Goal: Register for event/course

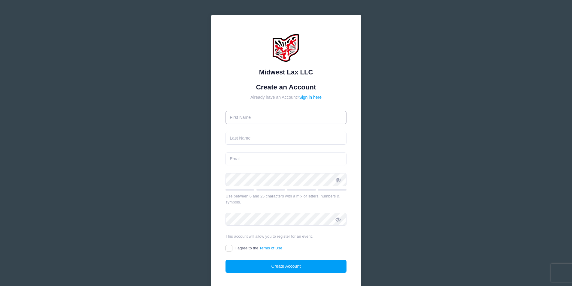
drag, startPoint x: 0, startPoint y: 0, endPoint x: 310, endPoint y: 117, distance: 331.6
click at [310, 117] on input "text" at bounding box center [285, 117] width 121 height 13
type input "Cammi"
type input "Rose"
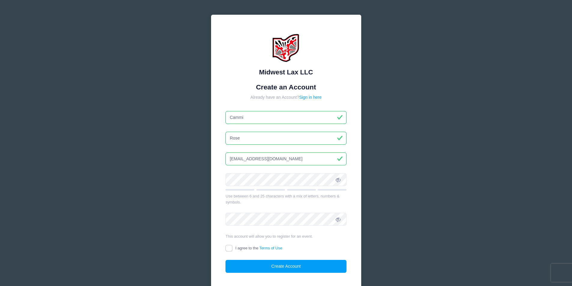
drag, startPoint x: 279, startPoint y: 161, endPoint x: 206, endPoint y: 152, distance: 73.8
click at [206, 152] on div "Midwest Lax LLC Create an Account Already have an Account? Sign in here Cammi R…" at bounding box center [286, 163] width 160 height 307
type input "cbs728@hotmail.com"
click at [228, 250] on input "I agree to the Terms of Use" at bounding box center [228, 248] width 7 height 7
checkbox input "true"
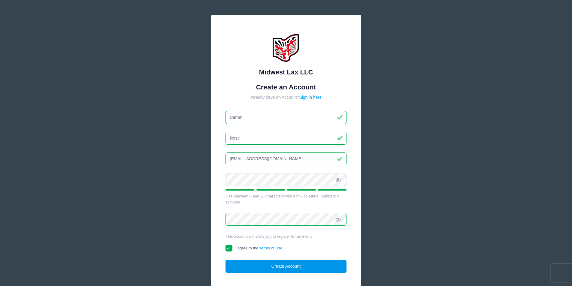
click at [264, 269] on button "Create Account" at bounding box center [285, 266] width 121 height 13
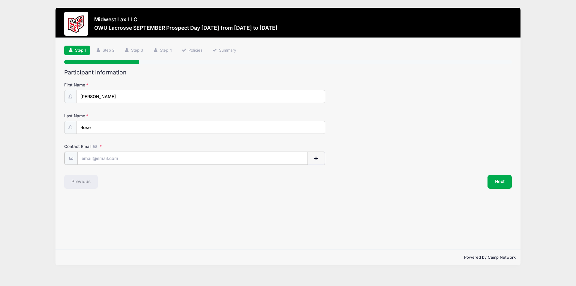
click at [154, 159] on input "Contact Email" at bounding box center [192, 158] width 231 height 13
type input "[EMAIL_ADDRESS][DOMAIN_NAME]"
click at [501, 181] on button "Next" at bounding box center [500, 181] width 24 height 14
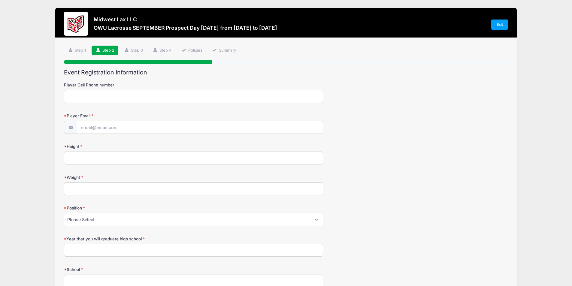
click at [125, 91] on input "Player Cell Phone number" at bounding box center [193, 96] width 259 height 13
type input "6145356882"
type input "[EMAIL_ADDRESS][DOMAIN_NAME]"
type input "5' 10""
type input "165"
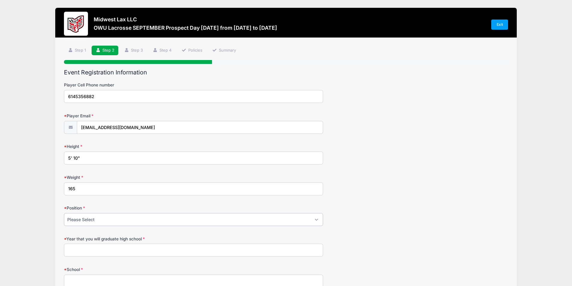
click at [129, 221] on select "Please Select Attack Midfield Defense LSM Goalie" at bounding box center [193, 219] width 259 height 13
select select "Attack"
click at [64, 213] on select "Please Select Attack Midfield Defense LSM Goalie" at bounding box center [193, 219] width 259 height 13
click at [124, 251] on input "Year that you will graduate high school" at bounding box center [193, 250] width 259 height 13
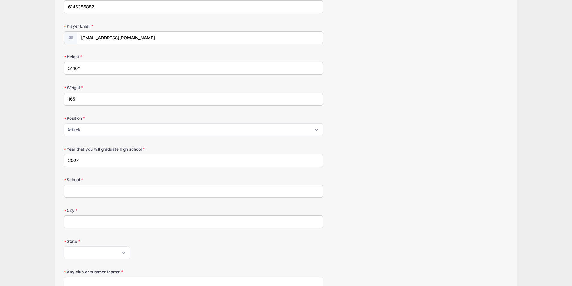
scroll to position [90, 0]
type input "2027"
click at [108, 192] on input "School" at bounding box center [193, 191] width 259 height 13
type input "[PERSON_NAME]"
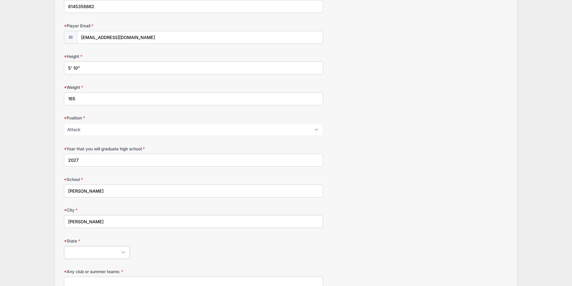
select select "OH"
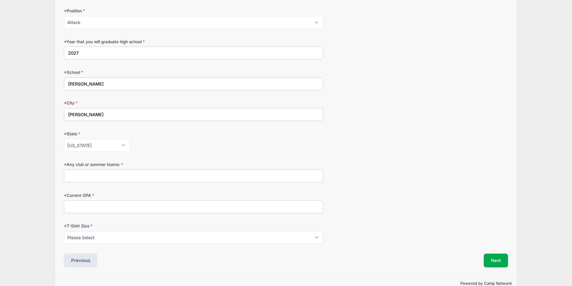
scroll to position [210, 0]
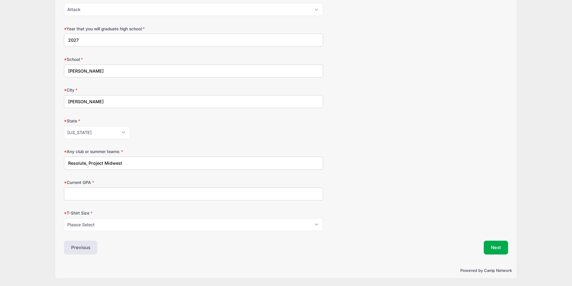
type input "Resolute, Project Midwest"
type input "3.9"
click at [152, 225] on select "Please Select Youth Small Youth Medium Youth Large Youth XLarge Adult Small Adu…" at bounding box center [193, 224] width 259 height 13
select select "Adult Large"
click at [64, 218] on select "Please Select Youth Small Youth Medium Youth Large Youth XLarge Adult Small Adu…" at bounding box center [193, 224] width 259 height 13
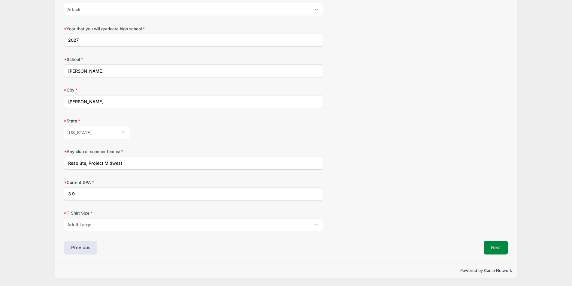
click at [490, 246] on button "Next" at bounding box center [496, 248] width 24 height 14
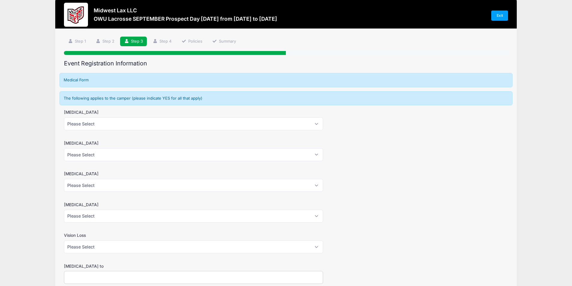
scroll to position [0, 0]
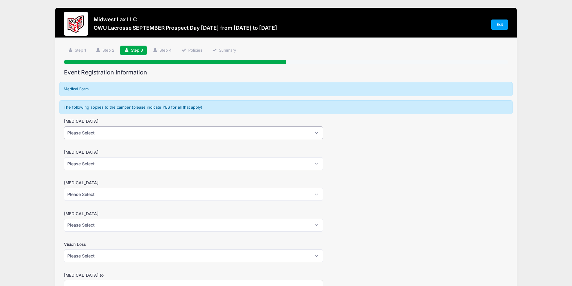
click at [317, 131] on select "Please Select Yes No" at bounding box center [193, 132] width 259 height 13
select select "No"
click at [64, 126] on select "Please Select Yes No" at bounding box center [193, 132] width 259 height 13
click at [308, 161] on select "Please Select Yes No" at bounding box center [193, 163] width 259 height 13
select select "No"
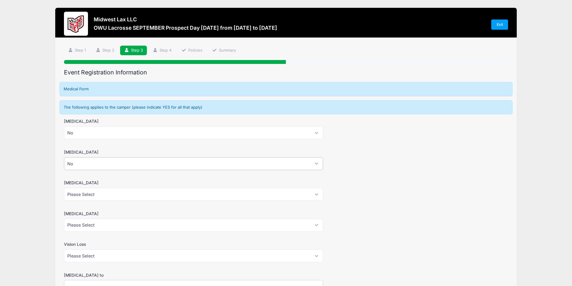
click at [64, 157] on select "Please Select Yes No" at bounding box center [193, 163] width 259 height 13
click at [292, 195] on select "Please Select Yes No" at bounding box center [193, 194] width 259 height 13
select select "No"
click at [64, 188] on select "Please Select Yes No" at bounding box center [193, 194] width 259 height 13
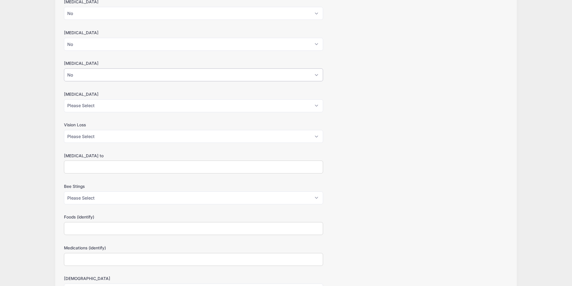
scroll to position [120, 0]
click at [316, 106] on select "Please Select Yes No" at bounding box center [193, 105] width 259 height 13
select select "No"
click at [64, 99] on select "Please Select Yes No" at bounding box center [193, 105] width 259 height 13
drag, startPoint x: 90, startPoint y: 138, endPoint x: 91, endPoint y: 135, distance: 3.4
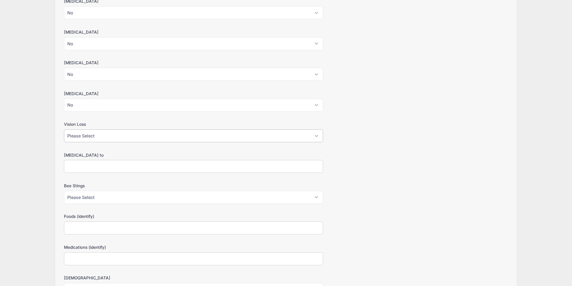
click at [91, 135] on select "Please Select Yes No" at bounding box center [193, 135] width 259 height 13
select select "No"
click at [64, 129] on select "Please Select Yes No" at bounding box center [193, 135] width 259 height 13
click at [83, 166] on input "[MEDICAL_DATA] to" at bounding box center [193, 166] width 259 height 13
type input "o"
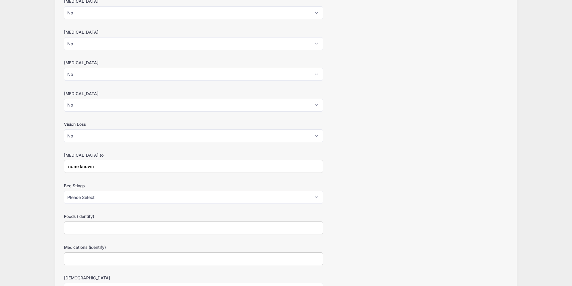
type input "none known"
click at [105, 200] on select "Please Select Yes No" at bounding box center [193, 197] width 259 height 13
select select "No"
click at [64, 191] on select "Please Select Yes No" at bounding box center [193, 197] width 259 height 13
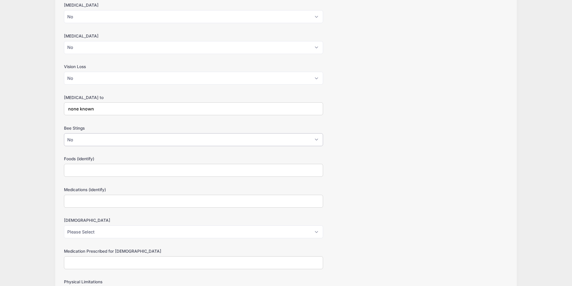
scroll to position [180, 0]
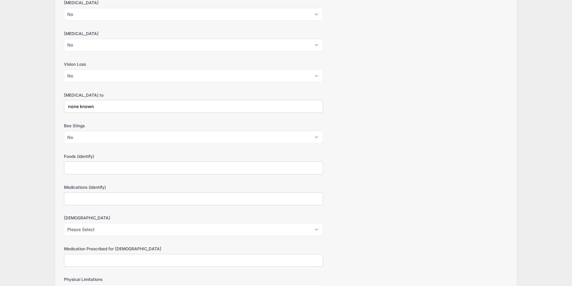
click at [127, 168] on input "Foods (identify)" at bounding box center [193, 167] width 259 height 13
type input "none"
click at [119, 197] on input "Medications (identify)" at bounding box center [193, 198] width 259 height 13
type input "none"
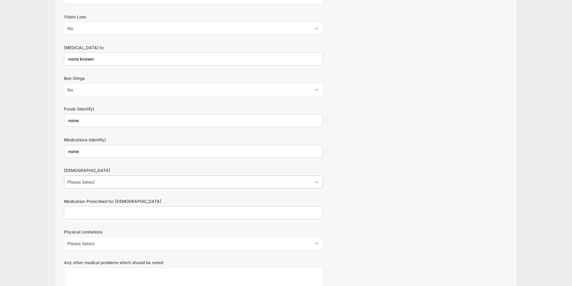
scroll to position [270, 0]
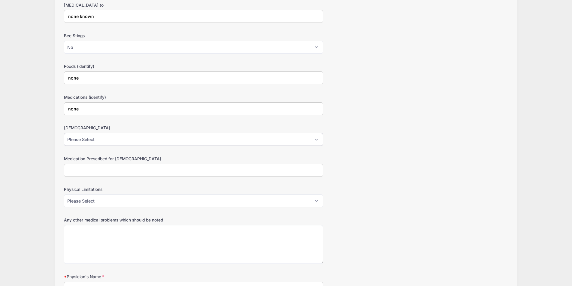
click at [125, 139] on select "Please Select Yes No" at bounding box center [193, 139] width 259 height 13
select select "No"
click at [64, 133] on select "Please Select Yes No" at bounding box center [193, 139] width 259 height 13
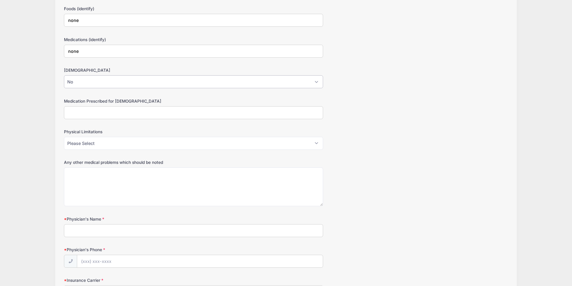
scroll to position [330, 0]
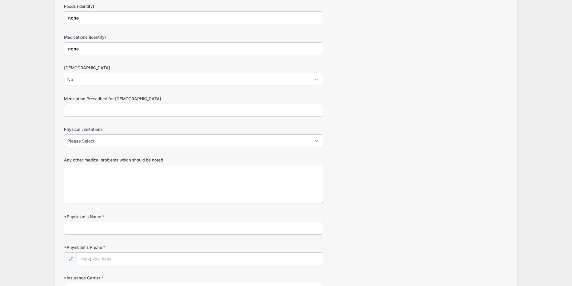
click at [104, 141] on select "Please Select Yes No" at bounding box center [193, 140] width 259 height 13
select select "No"
click at [64, 134] on select "Please Select Yes No" at bounding box center [193, 140] width 259 height 13
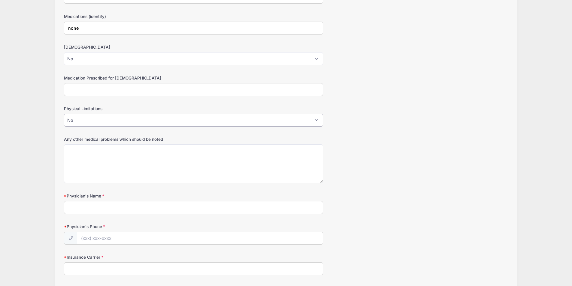
scroll to position [360, 0]
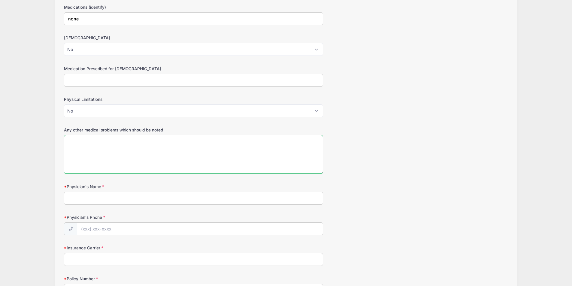
click at [113, 152] on textarea "Any other medical problems which should be noted" at bounding box center [193, 154] width 259 height 39
type textarea "N/A"
type input "[PERSON_NAME]"
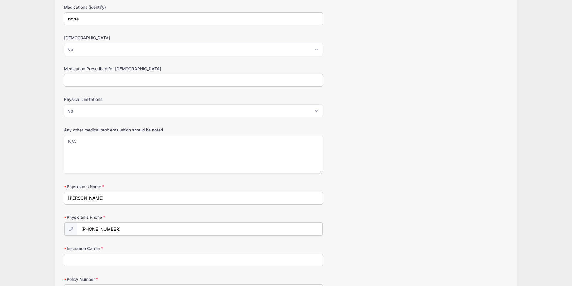
type input "[PHONE_NUMBER]"
type input "Medical Mutual"
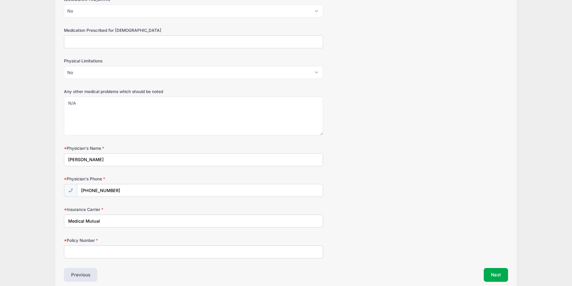
scroll to position [426, 0]
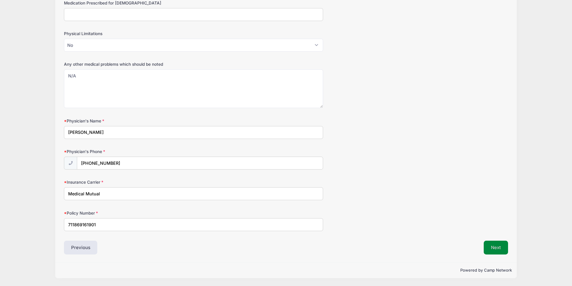
type input "711869161901"
click at [496, 247] on button "Next" at bounding box center [496, 248] width 24 height 14
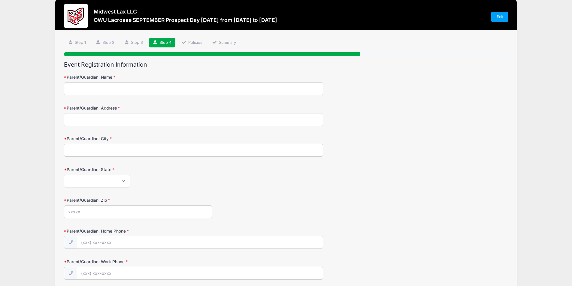
scroll to position [0, 0]
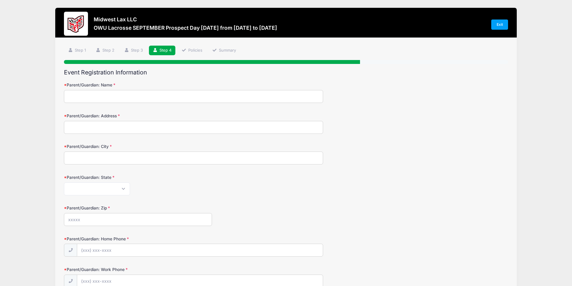
click at [161, 97] on input "Parent/Guardian: Name" at bounding box center [193, 96] width 259 height 13
type input "[PERSON_NAME]"
type input "[STREET_ADDRESS]"
type input "[PERSON_NAME]"
select select "OH"
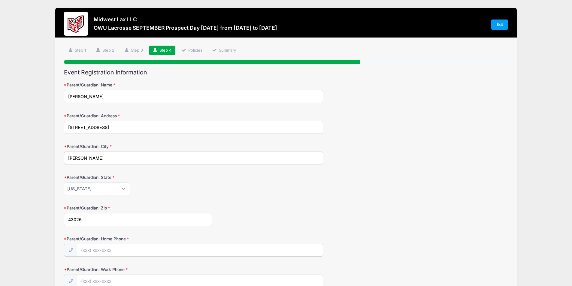
type input "43026"
type input "[PHONE_NUMBER]"
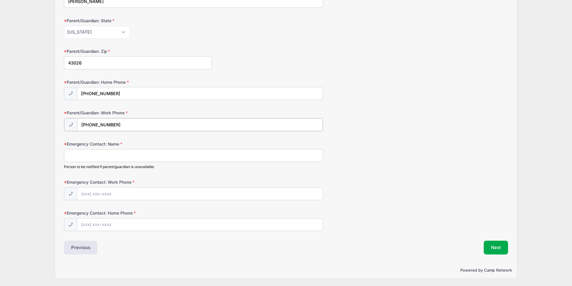
type input "[PHONE_NUMBER]"
click at [207, 157] on input "Emergency Contact: Name" at bounding box center [193, 155] width 259 height 13
type input "[PERSON_NAME]"
type input "[PHONE_NUMBER]"
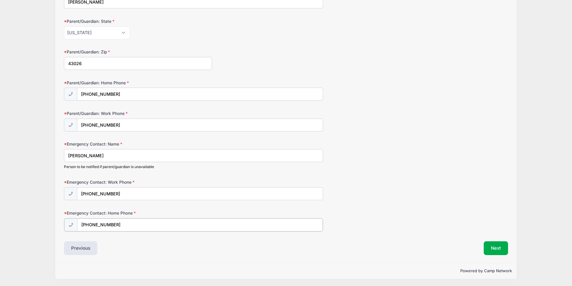
type input "[PHONE_NUMBER]"
click at [494, 250] on button "Next" at bounding box center [496, 248] width 24 height 14
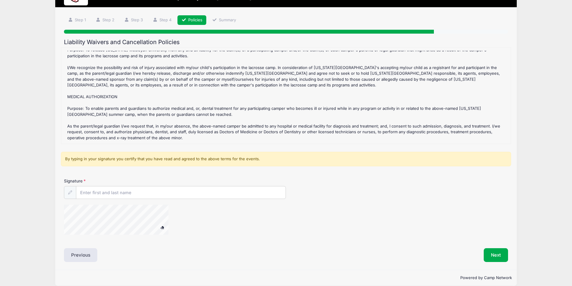
scroll to position [38, 0]
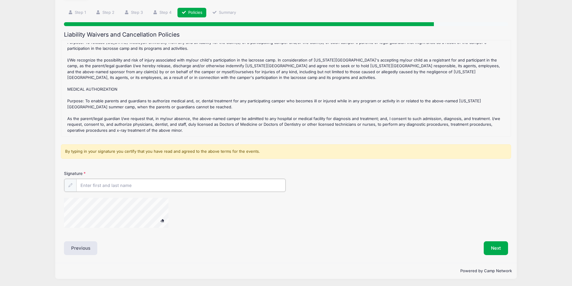
click at [164, 182] on input "Signature" at bounding box center [181, 185] width 210 height 13
type input "[PERSON_NAME]"
click at [162, 219] on span at bounding box center [162, 219] width 4 height 3
click at [492, 250] on button "Next" at bounding box center [496, 248] width 24 height 14
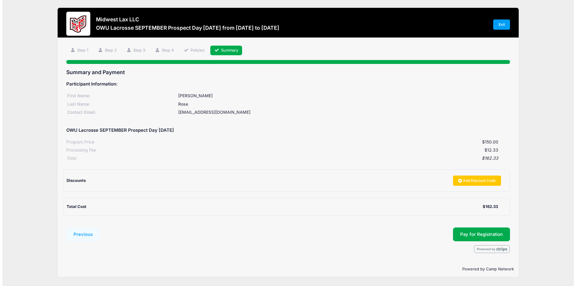
scroll to position [0, 0]
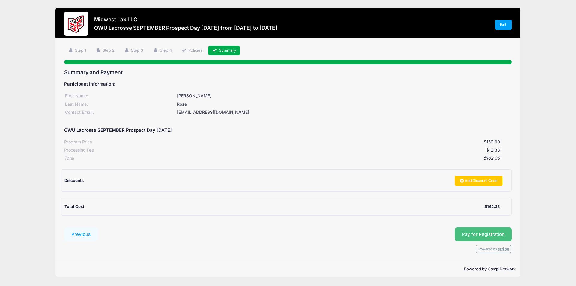
click at [469, 237] on button "Pay for Registration" at bounding box center [483, 235] width 57 height 14
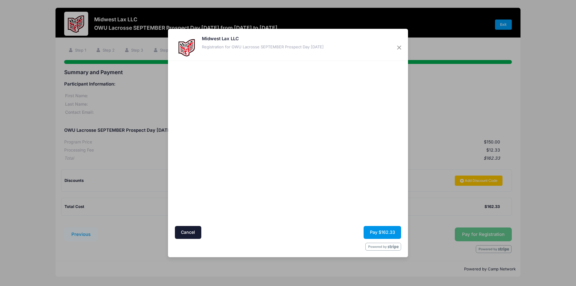
click at [378, 233] on button "Pay $162.33" at bounding box center [383, 232] width 38 height 13
